Goal: Participate in discussion: Engage in conversation with other users on a specific topic

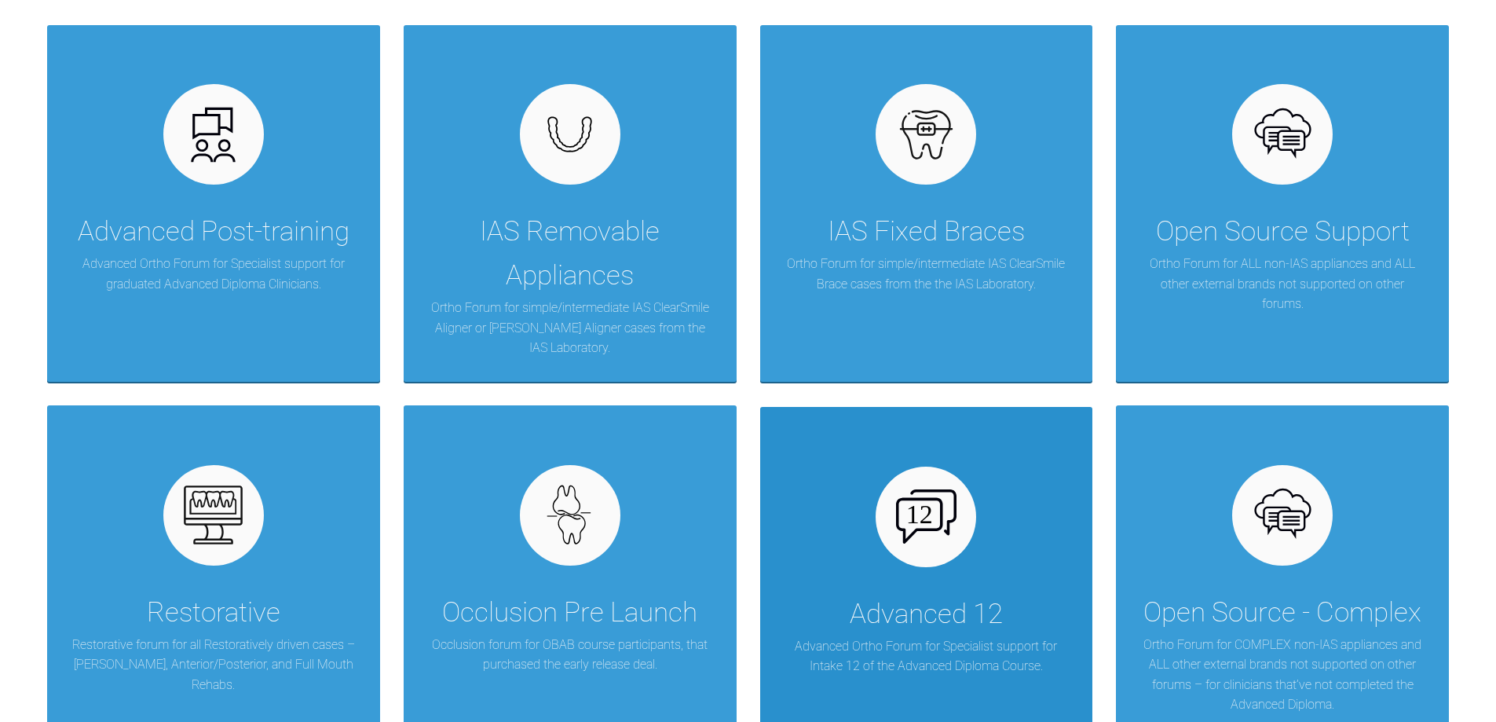
scroll to position [393, 0]
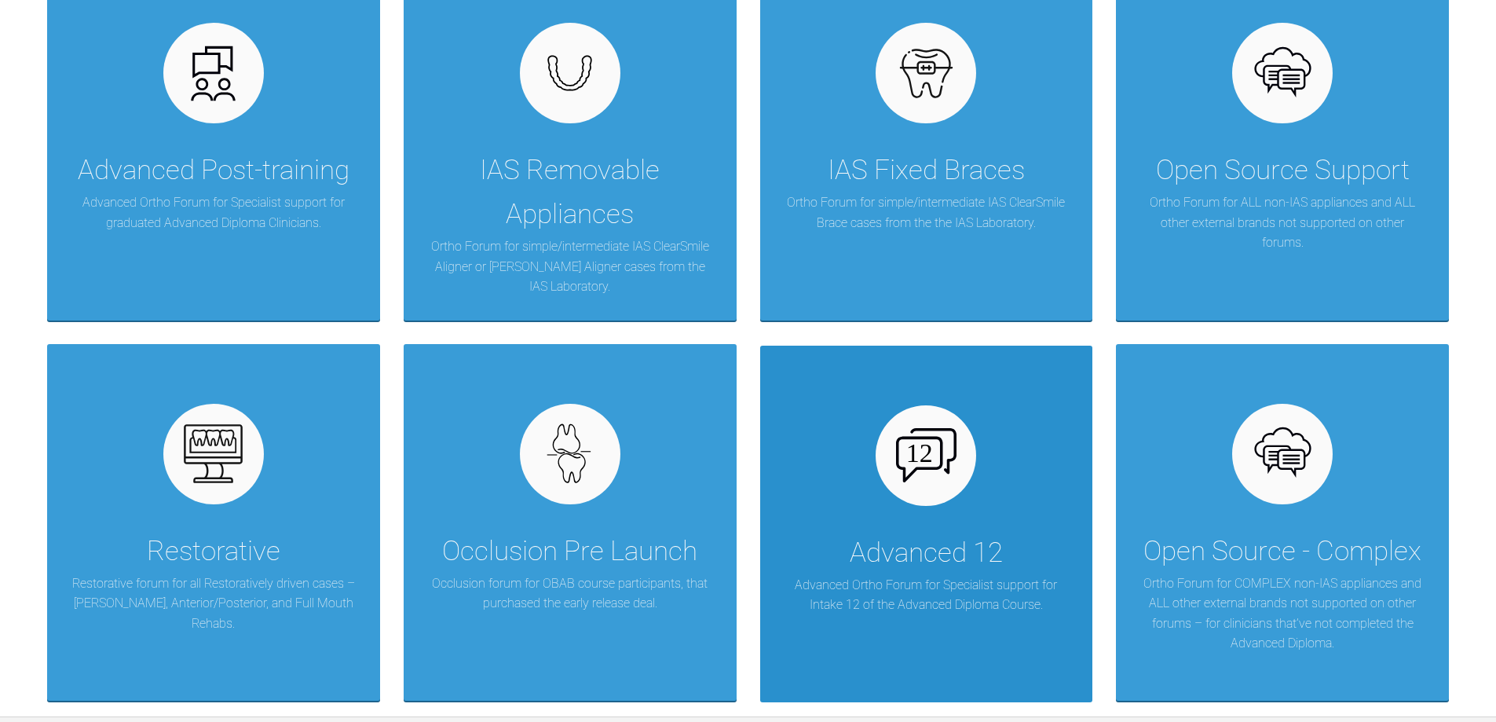
click at [912, 594] on p "Advanced Ortho Forum for Specialist support for Intake 12 of the Advanced Diplo…" at bounding box center [927, 595] width 286 height 40
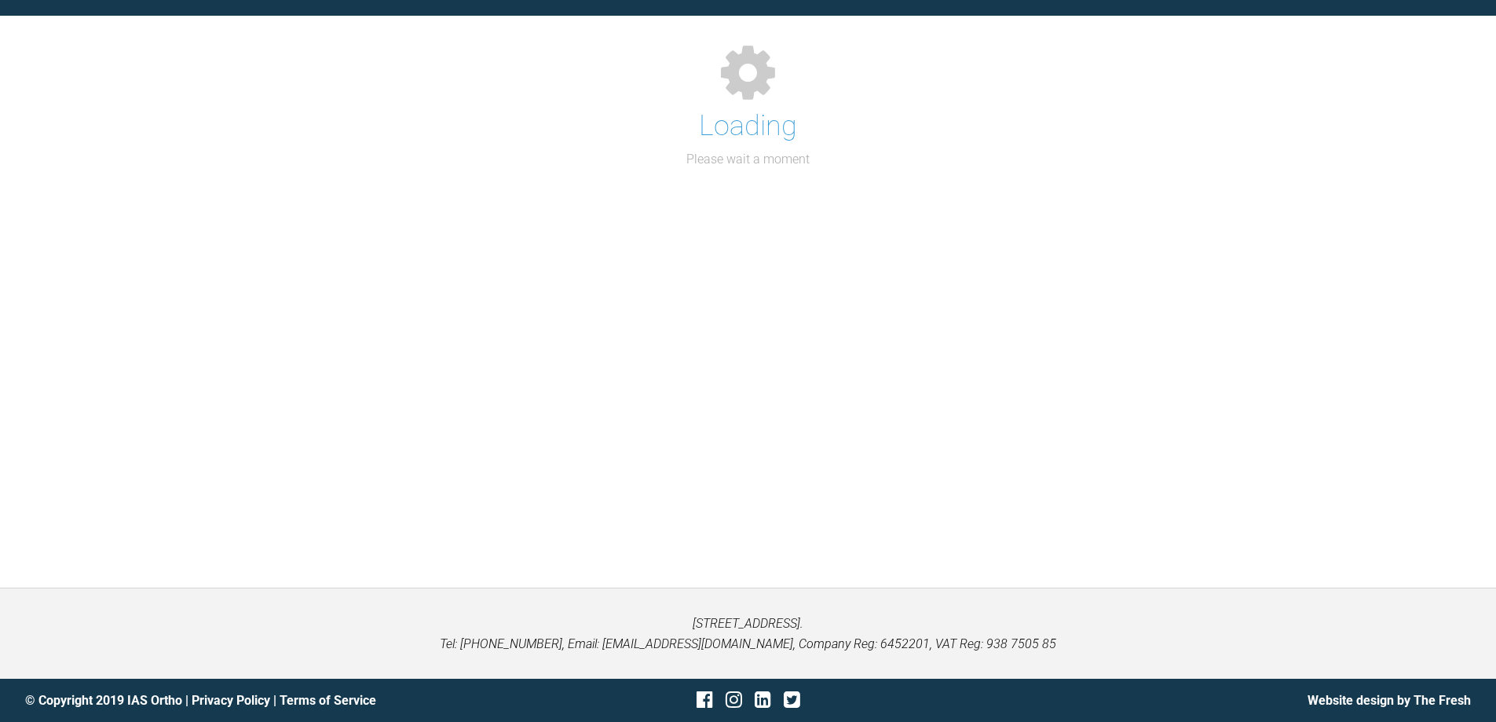
click at [912, 594] on div "[STREET_ADDRESS]. Tel: [PHONE_NUMBER], Email: [EMAIL_ADDRESS][DOMAIN_NAME], Com…" at bounding box center [748, 632] width 1496 height 91
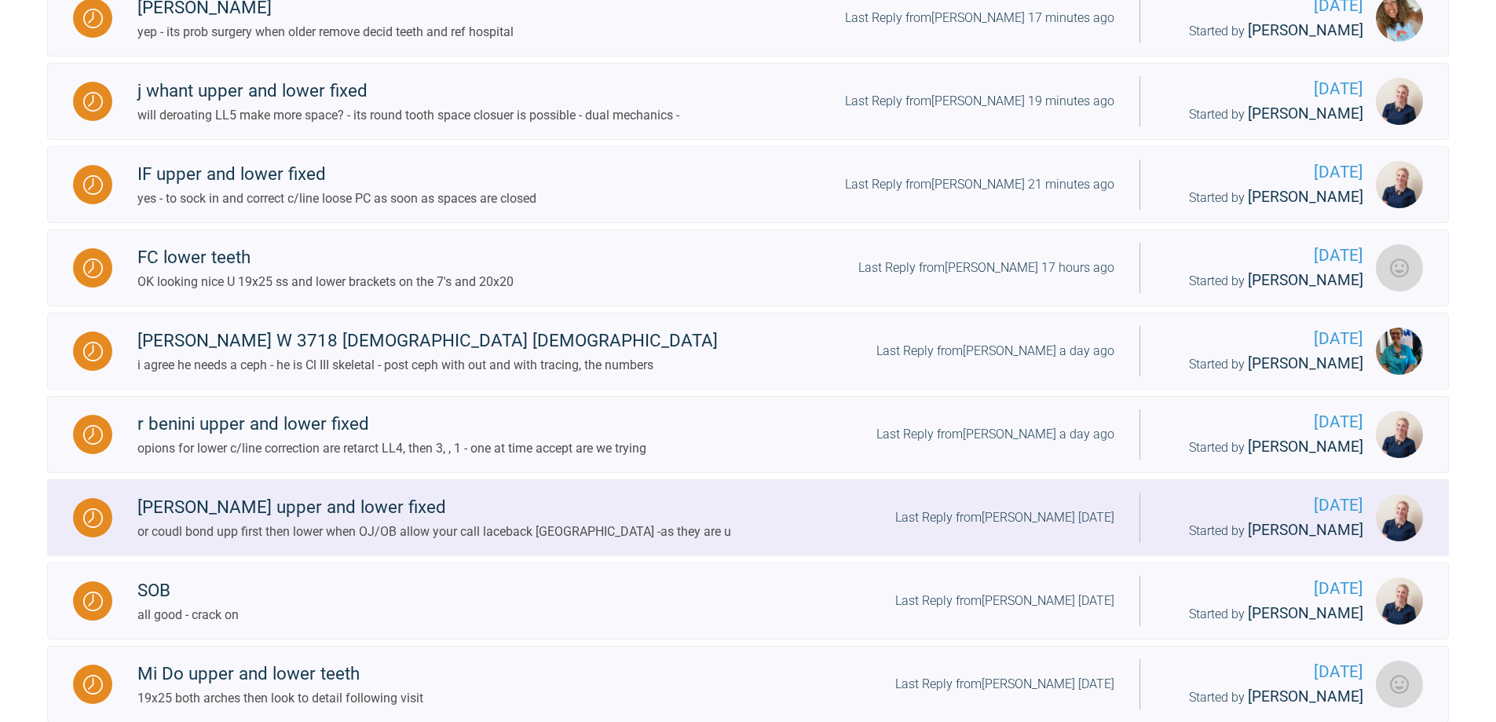
scroll to position [1099, 0]
